Goal: Transaction & Acquisition: Book appointment/travel/reservation

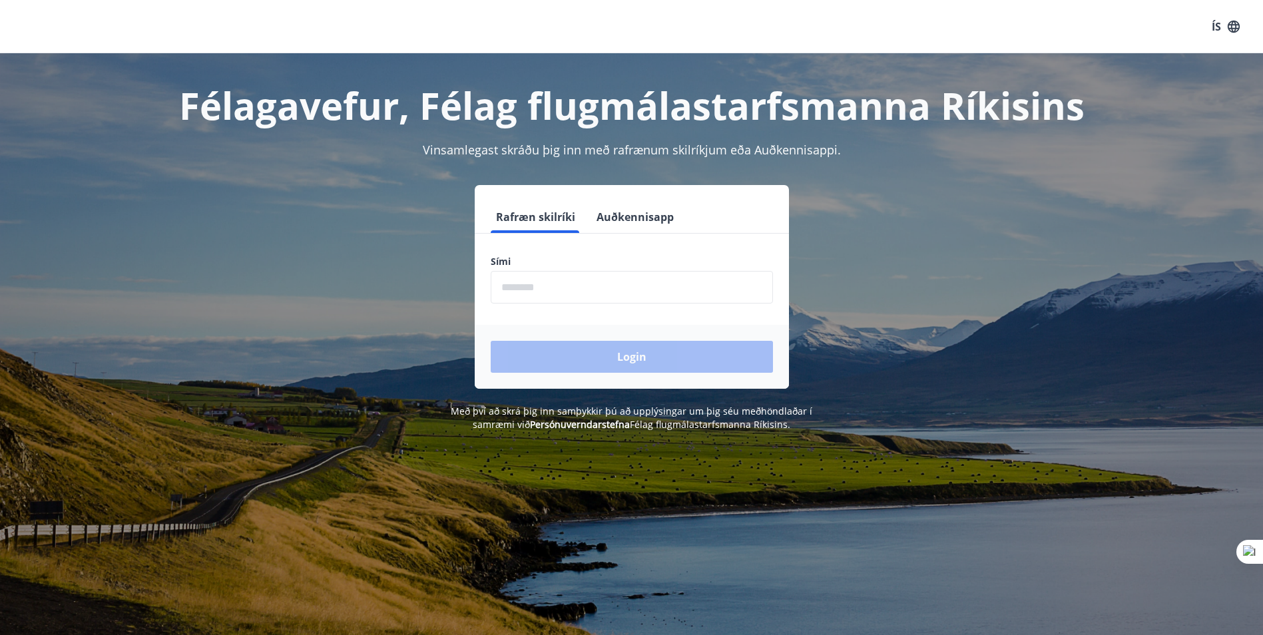
click at [600, 307] on form "Rafræn skilríki Auðkennisapp Sími ​ Login" at bounding box center [632, 295] width 314 height 188
click at [607, 296] on input "phone" at bounding box center [632, 287] width 282 height 33
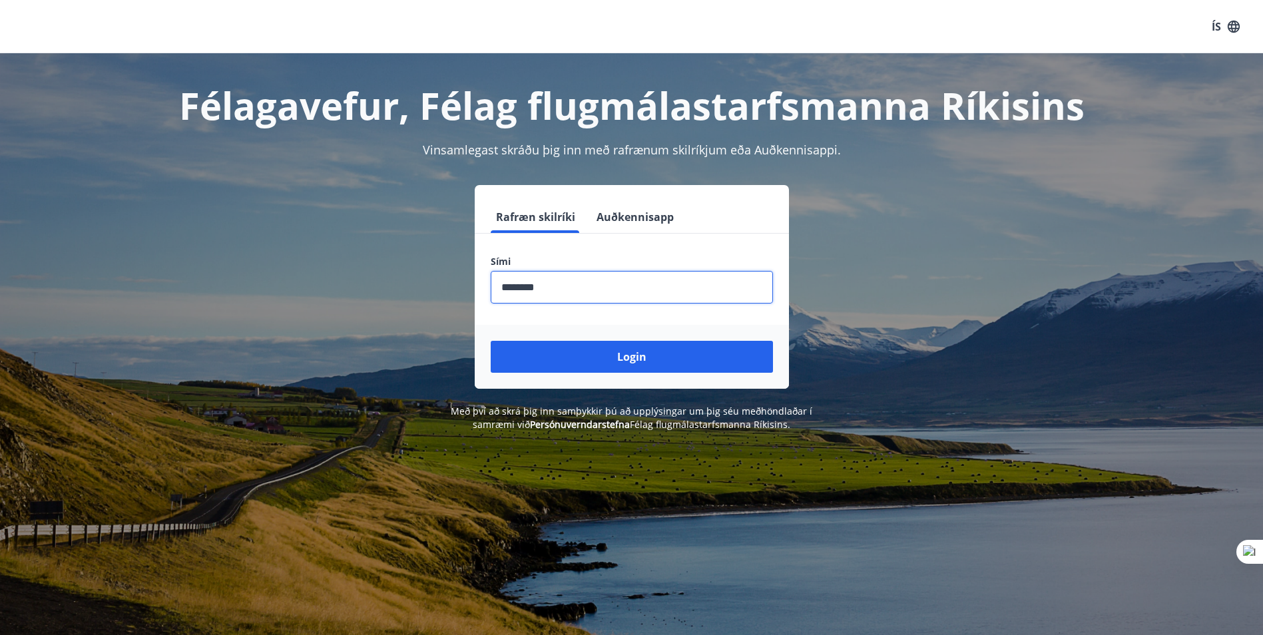
type input "********"
click at [491, 341] on button "Login" at bounding box center [632, 357] width 282 height 32
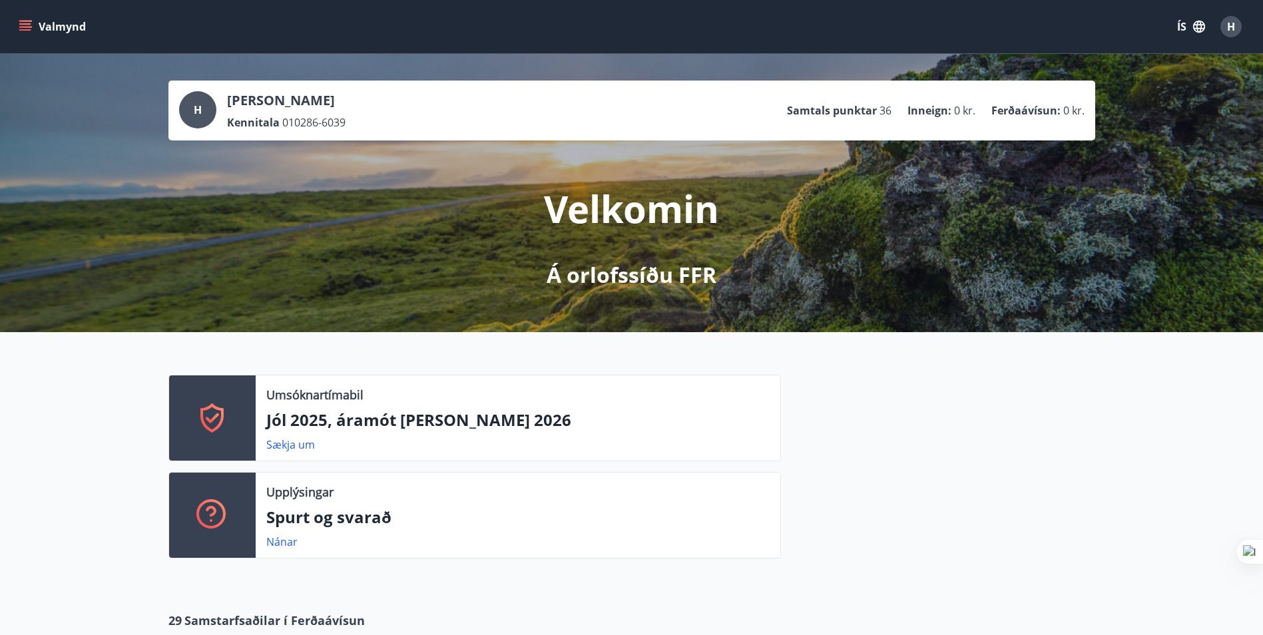
click at [478, 427] on p "Jól 2025, áramót [PERSON_NAME] 2026" at bounding box center [517, 420] width 503 height 23
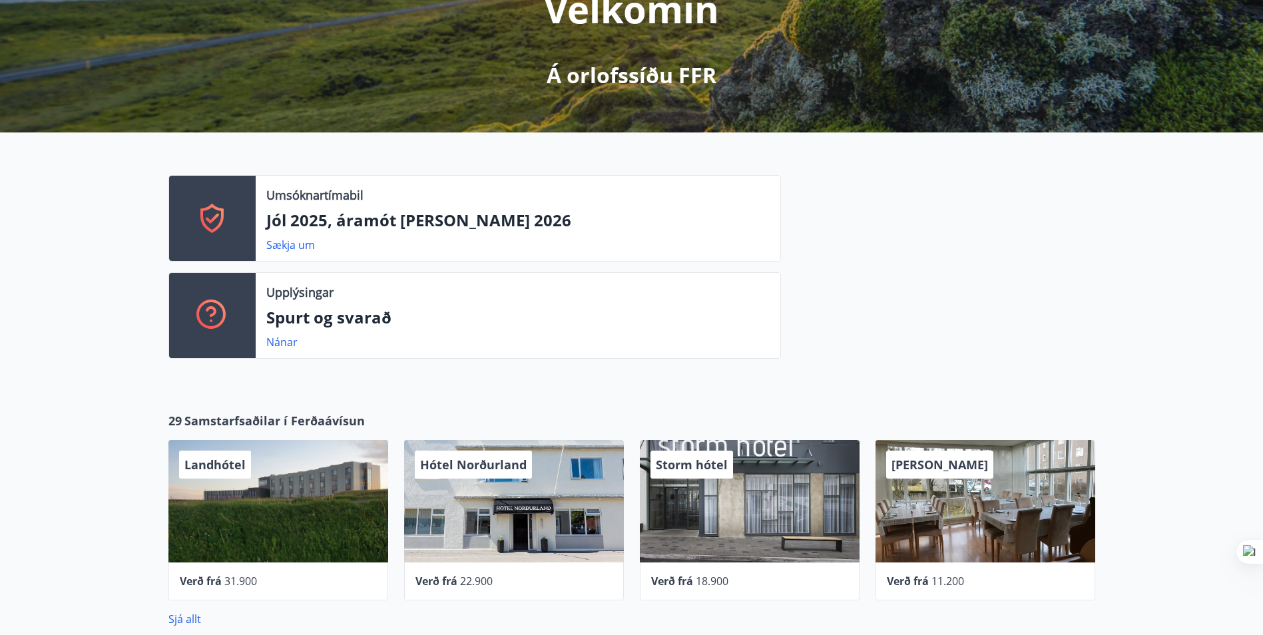
scroll to position [133, 0]
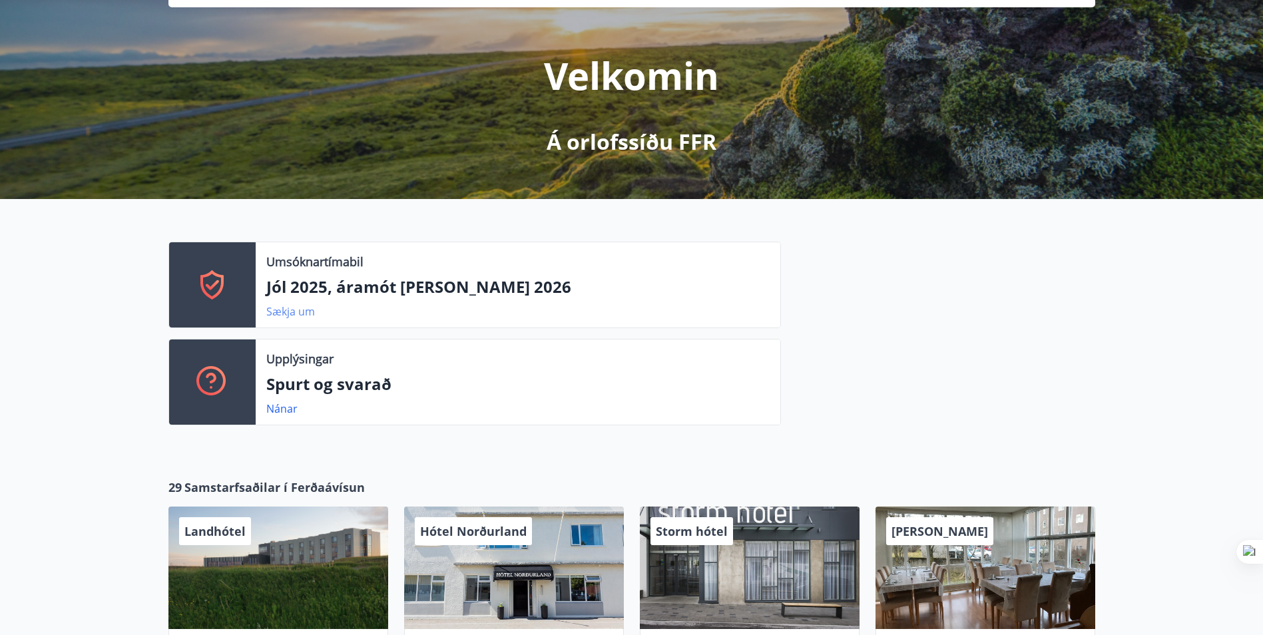
click at [293, 307] on link "Sækja um" at bounding box center [290, 311] width 49 height 15
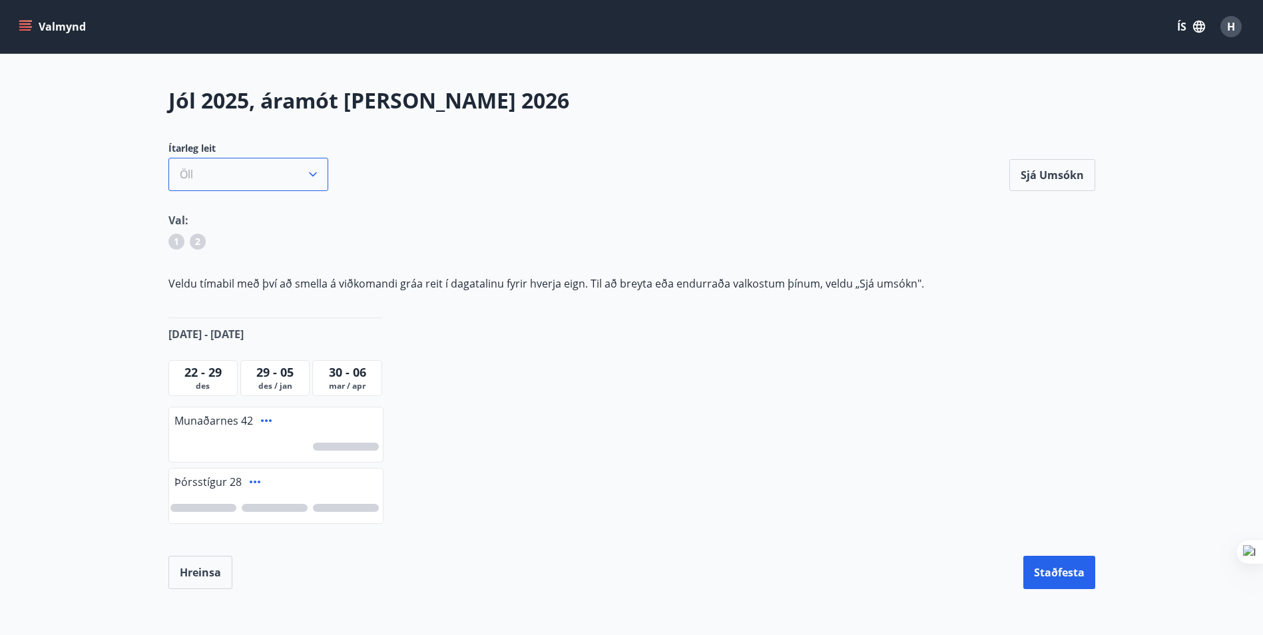
click at [273, 186] on button "Öll" at bounding box center [248, 174] width 160 height 33
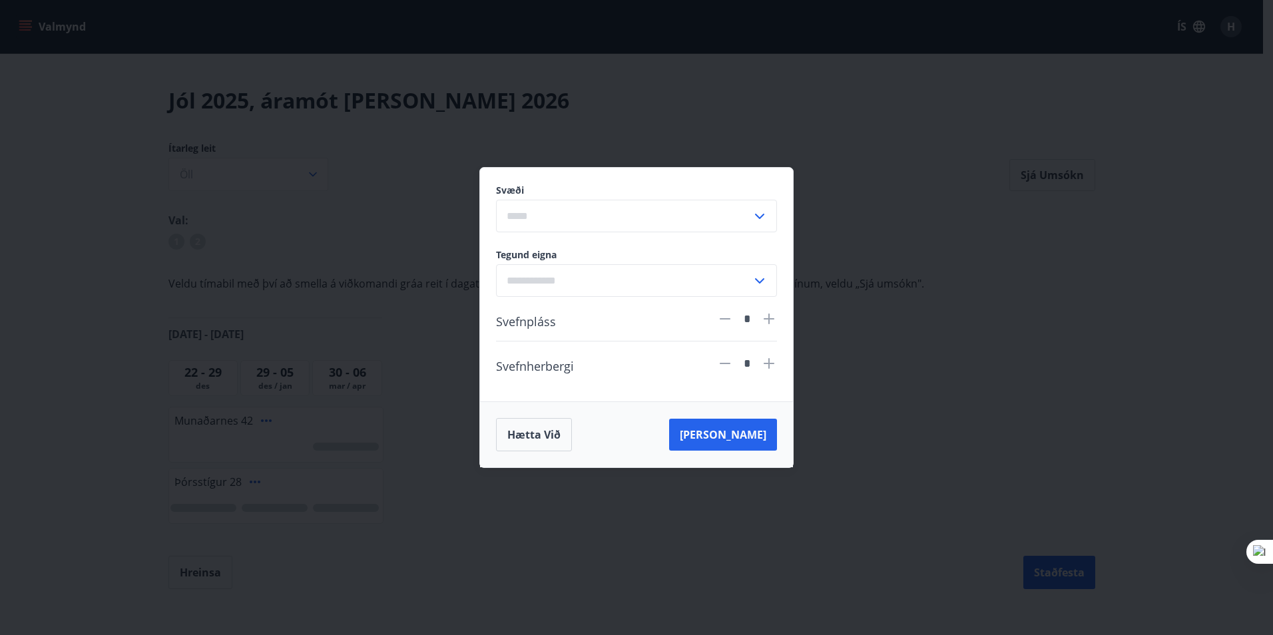
click at [1018, 217] on div "Svæði ​ Tegund eigna ​ Svefnpláss * Svefnherbergi * Hætta við [PERSON_NAME]" at bounding box center [636, 317] width 1273 height 635
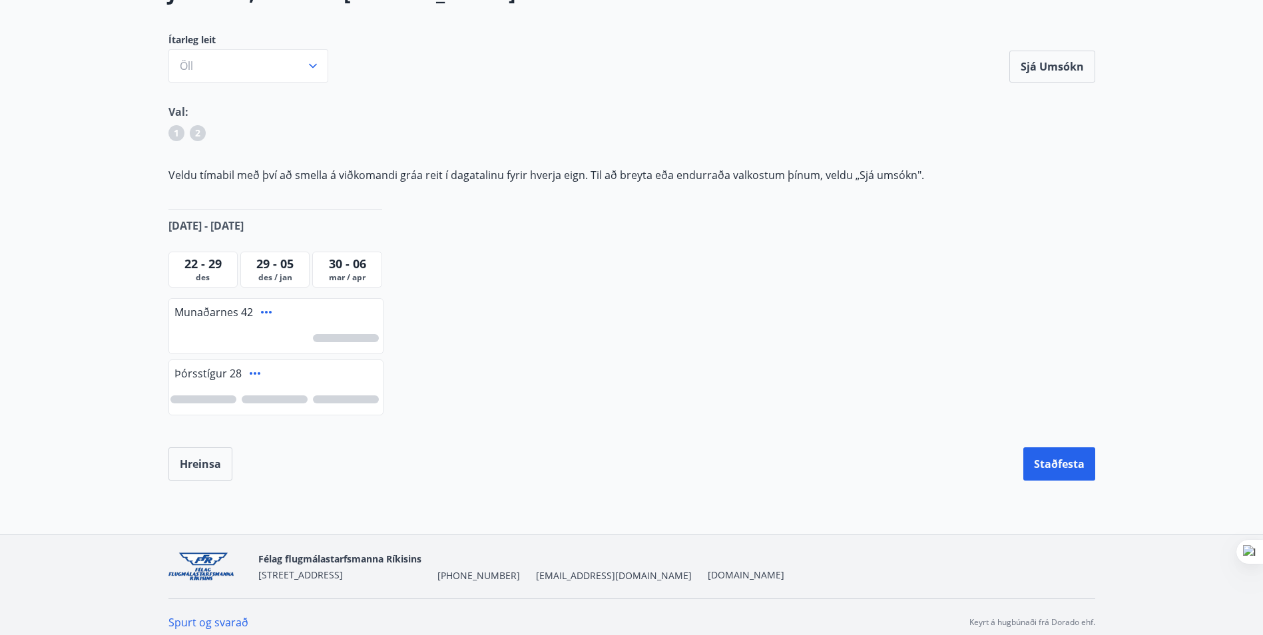
scroll to position [119, 0]
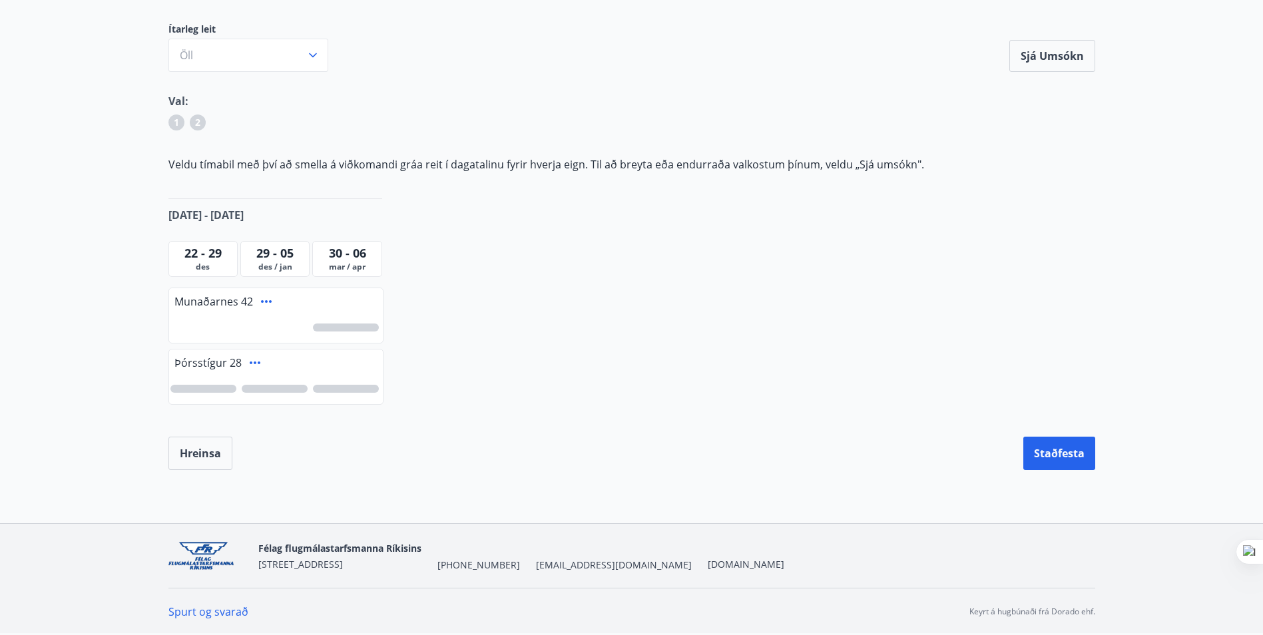
click at [254, 365] on icon at bounding box center [255, 363] width 16 height 16
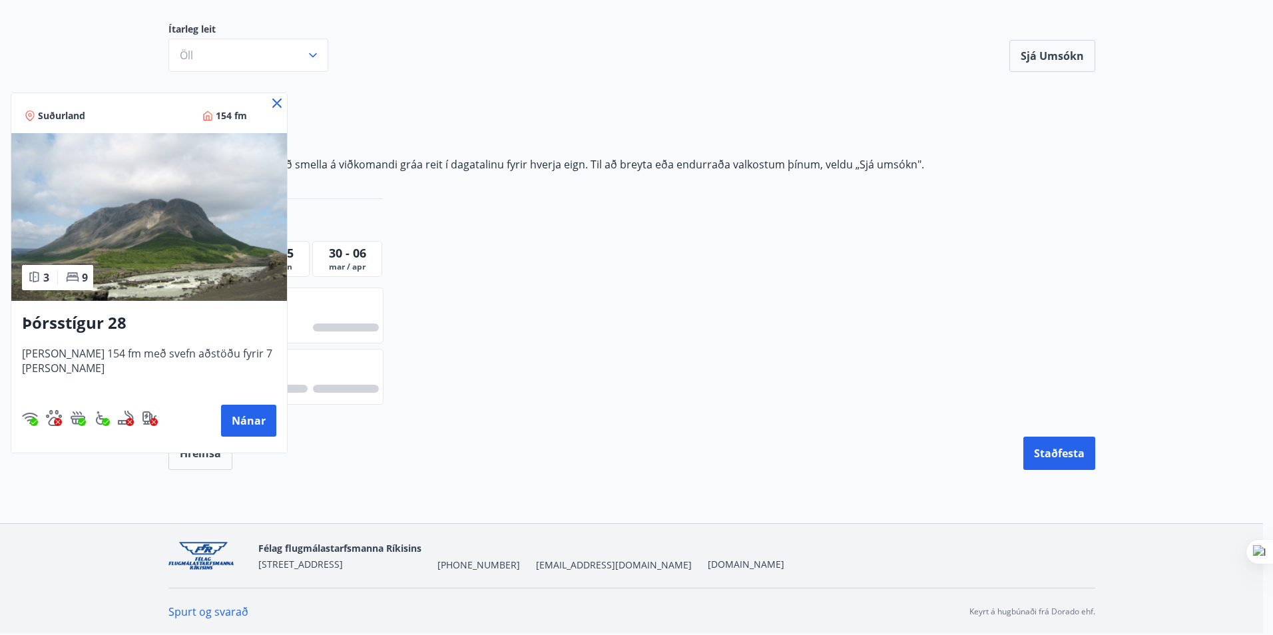
click at [275, 104] on icon at bounding box center [277, 103] width 16 height 16
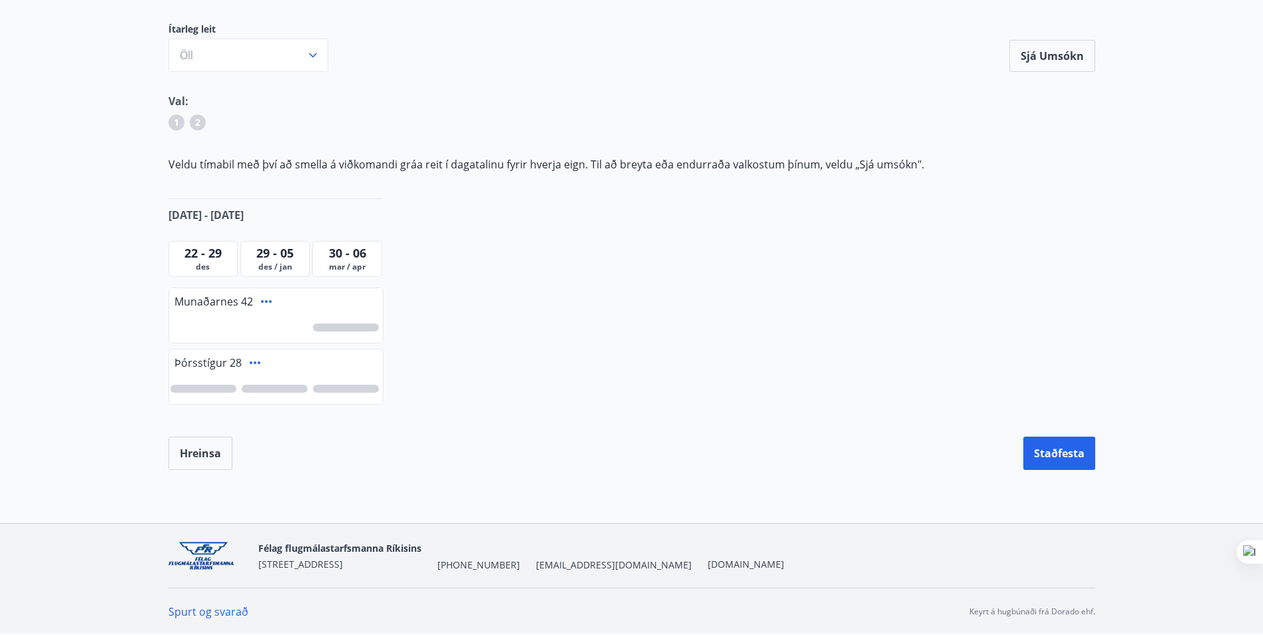
click at [355, 262] on span "mar / apr" at bounding box center [347, 267] width 63 height 11
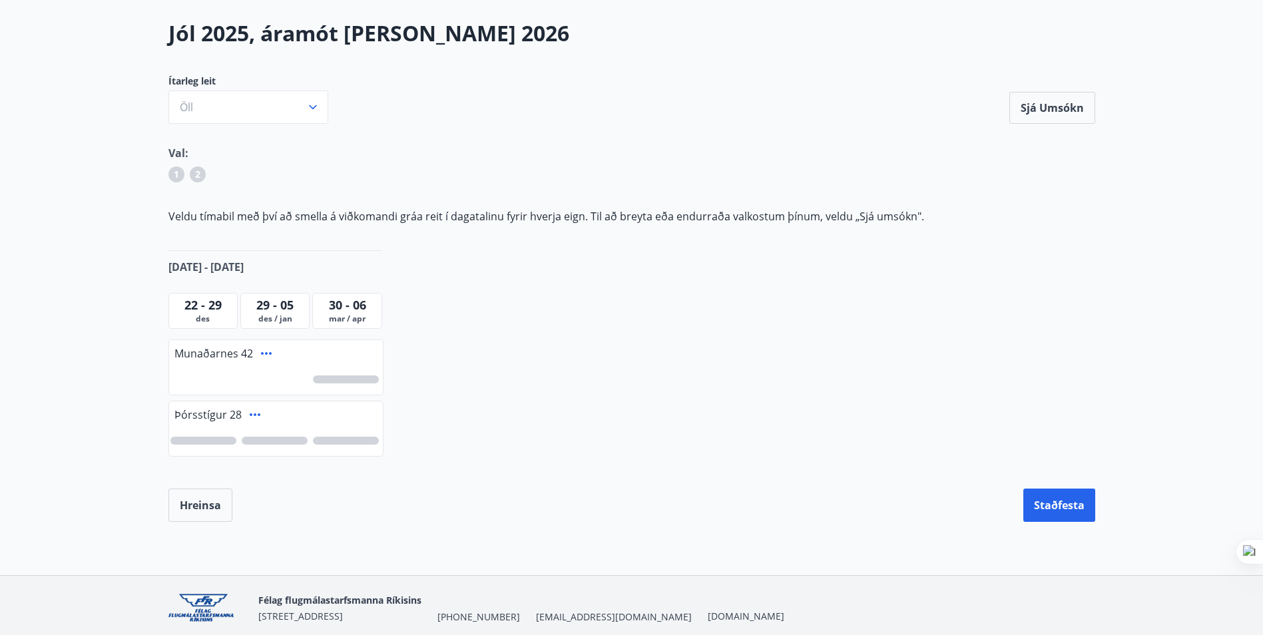
scroll to position [0, 0]
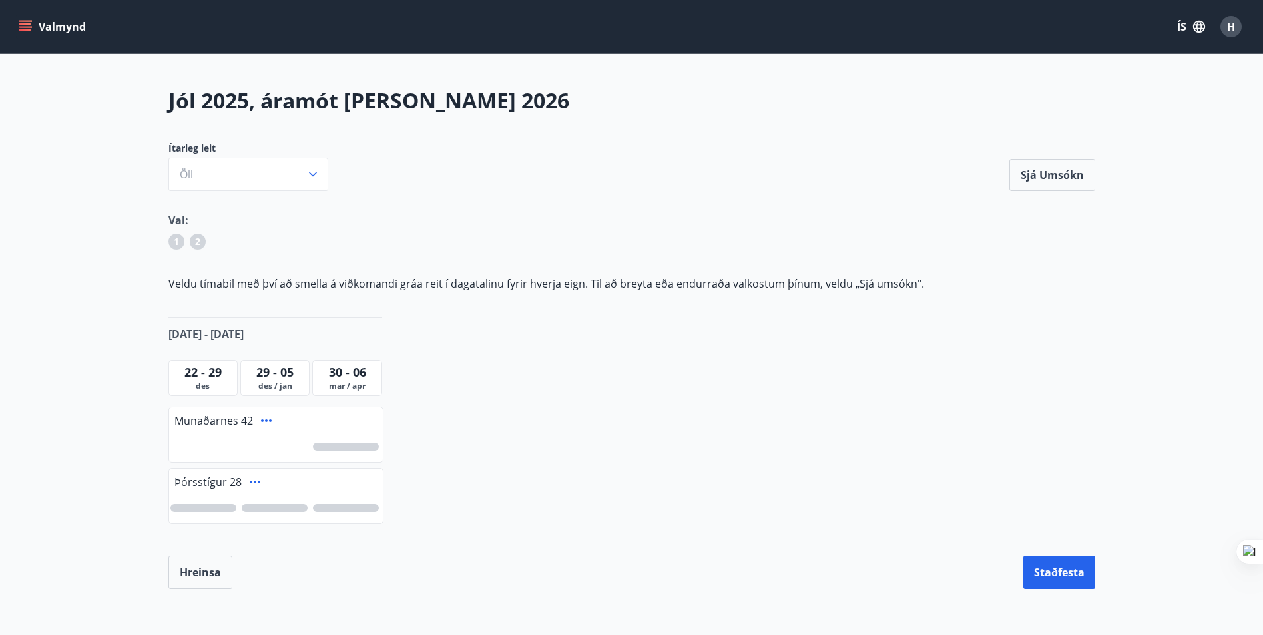
click at [65, 25] on button "Valmynd" at bounding box center [53, 27] width 75 height 24
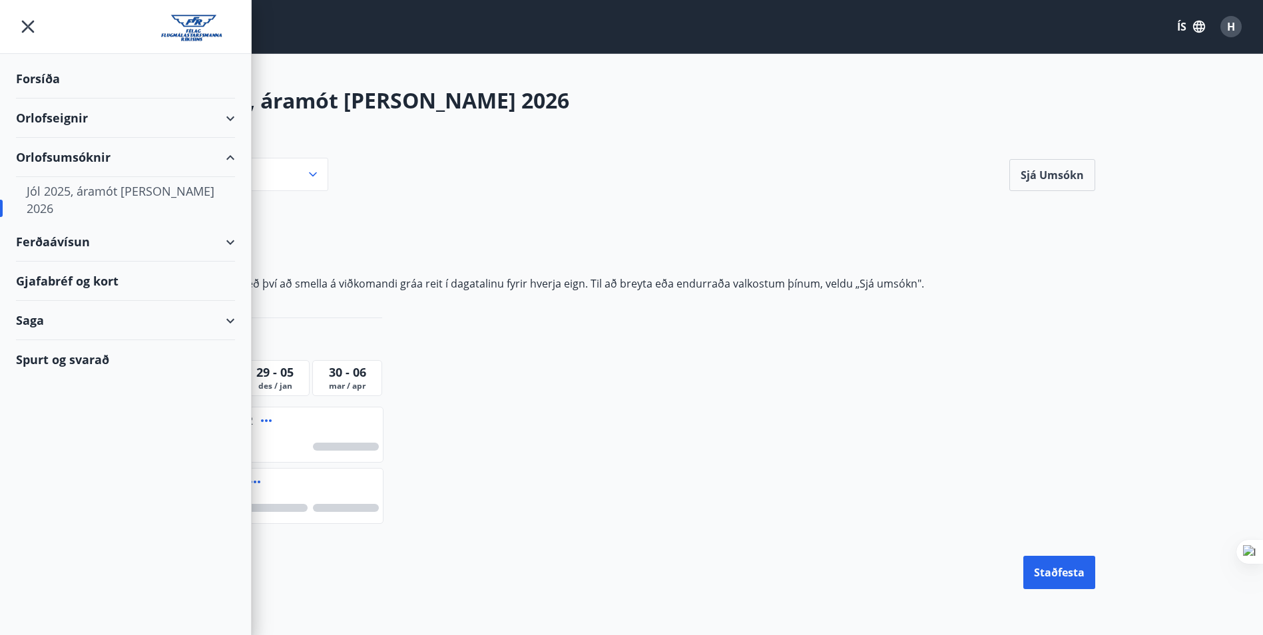
click at [53, 75] on div "Forsíða" at bounding box center [125, 78] width 219 height 39
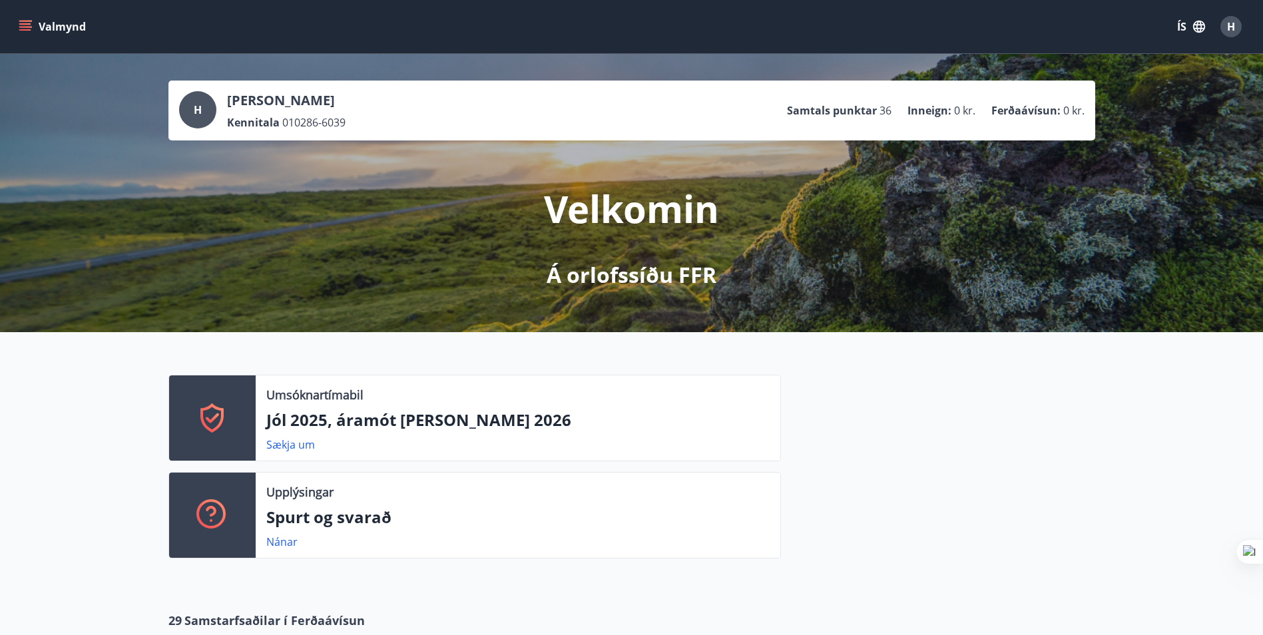
click at [928, 491] on div at bounding box center [938, 472] width 314 height 194
click at [35, 21] on button "Valmynd" at bounding box center [53, 27] width 75 height 24
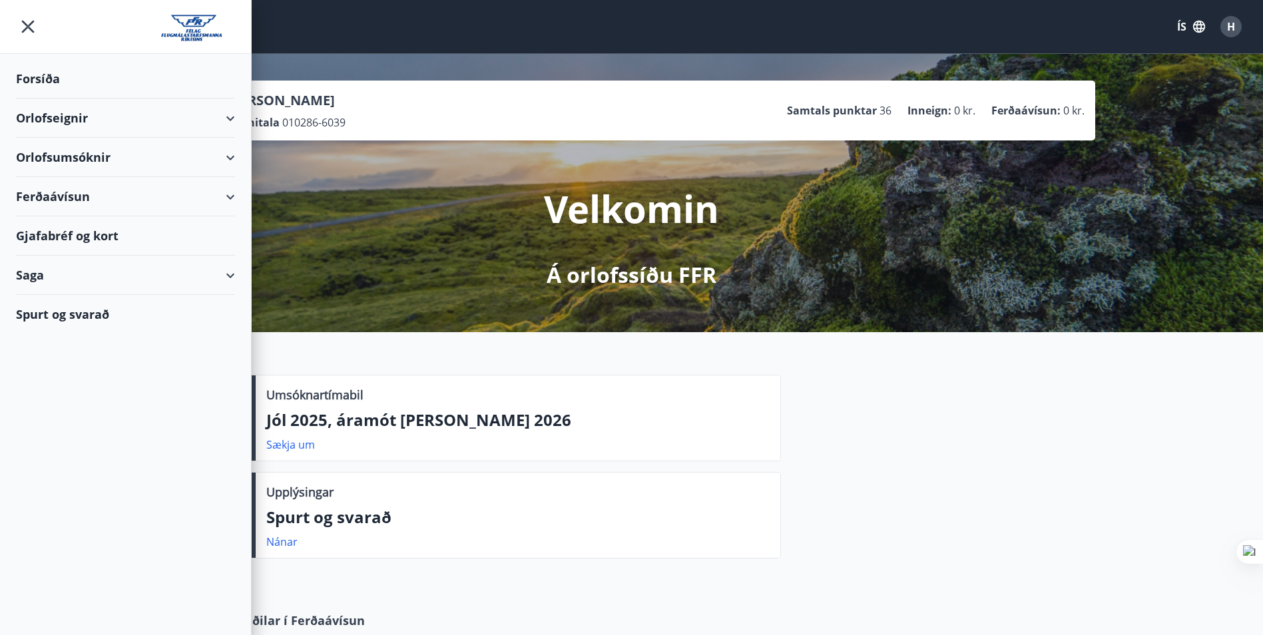
click at [99, 123] on div "Orlofseignir" at bounding box center [125, 118] width 219 height 39
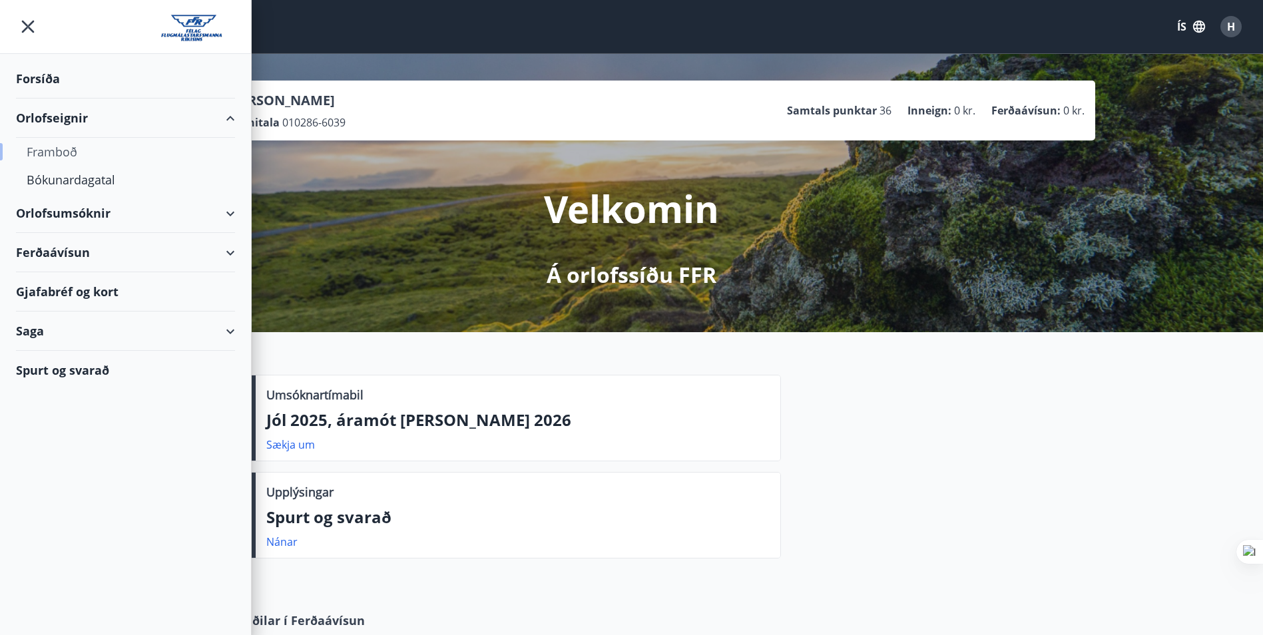
click at [95, 148] on div "Framboð" at bounding box center [126, 152] width 198 height 28
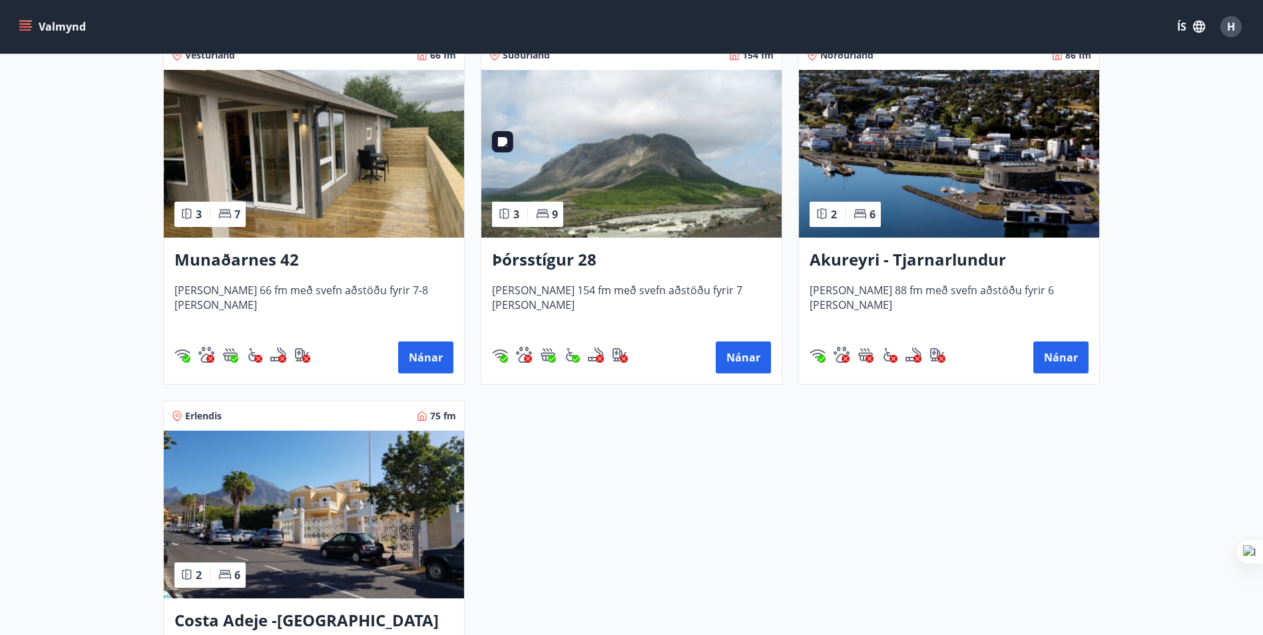
scroll to position [266, 0]
click at [343, 478] on img at bounding box center [314, 514] width 300 height 168
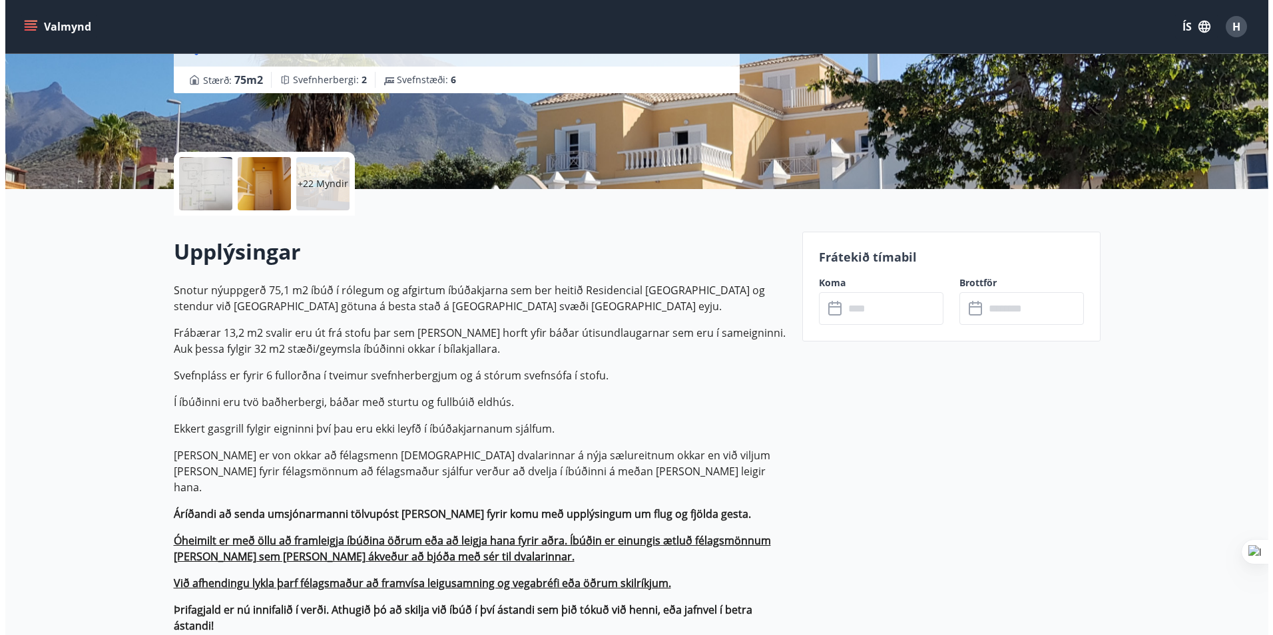
scroll to position [266, 0]
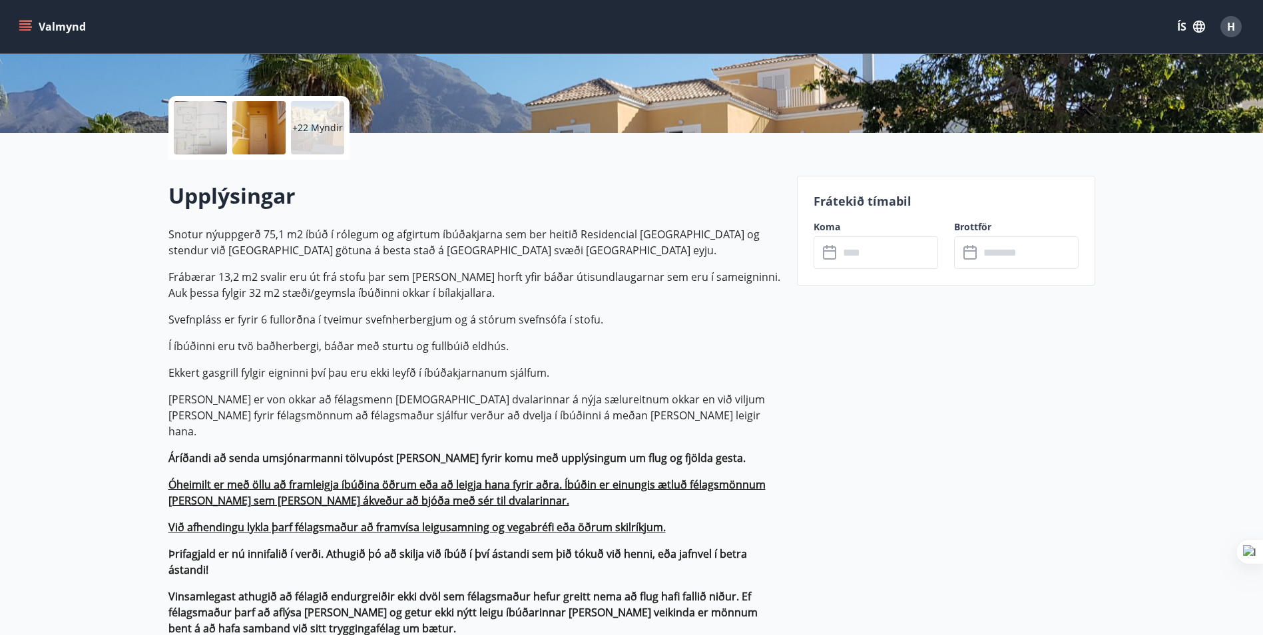
click at [297, 117] on div "+22 Myndir" at bounding box center [317, 127] width 53 height 53
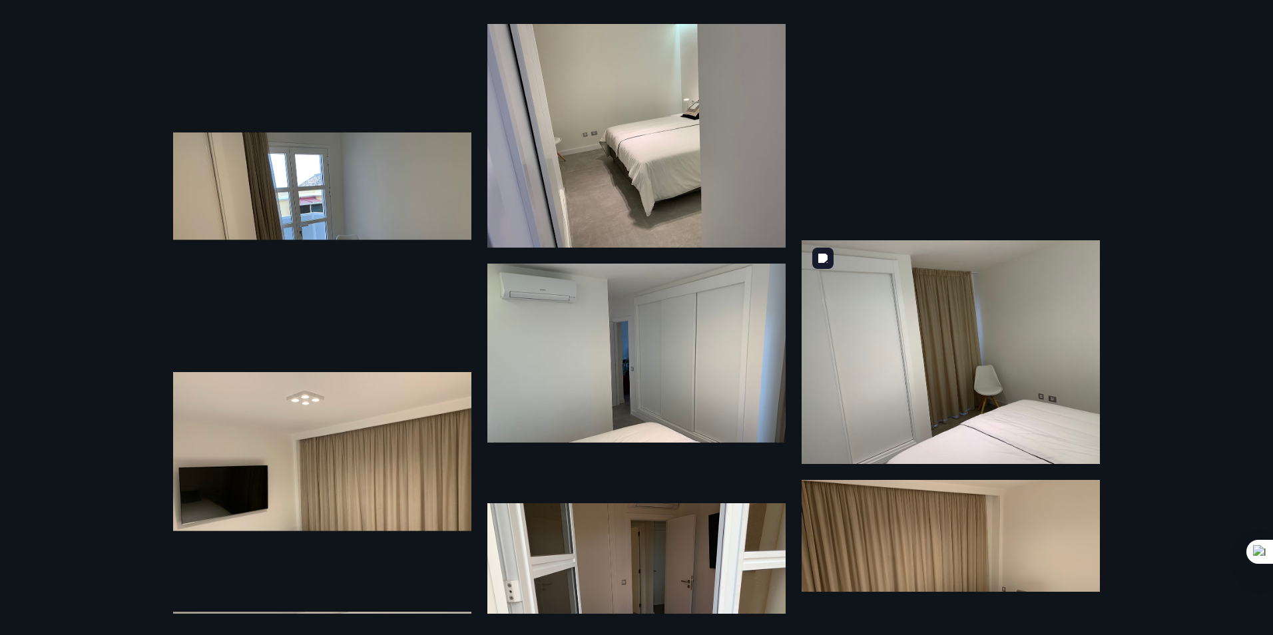
scroll to position [2583, 0]
